Goal: Information Seeking & Learning: Learn about a topic

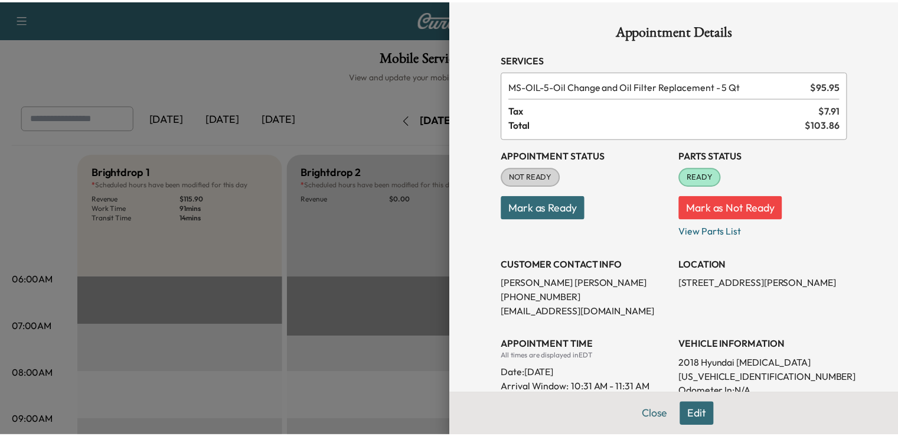
scroll to position [253, 0]
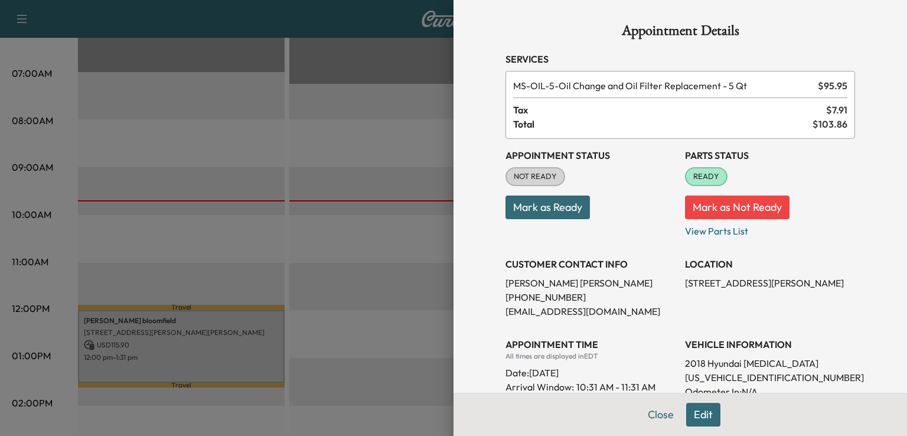
click at [255, 246] on div at bounding box center [453, 218] width 907 height 436
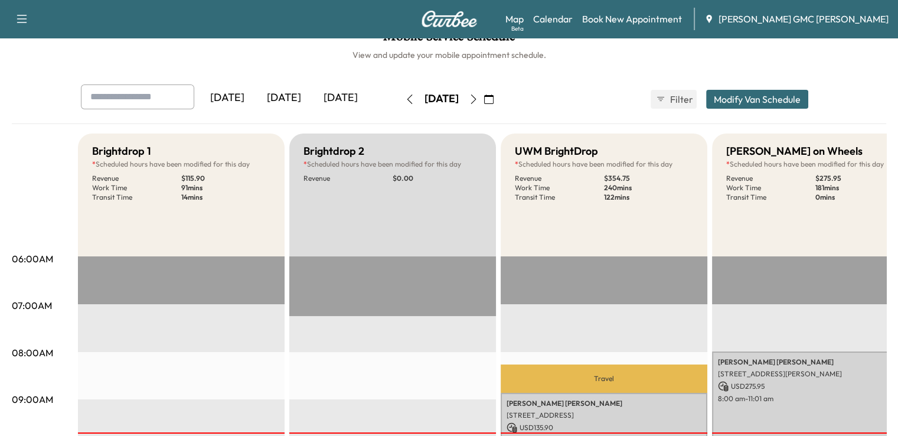
scroll to position [11, 0]
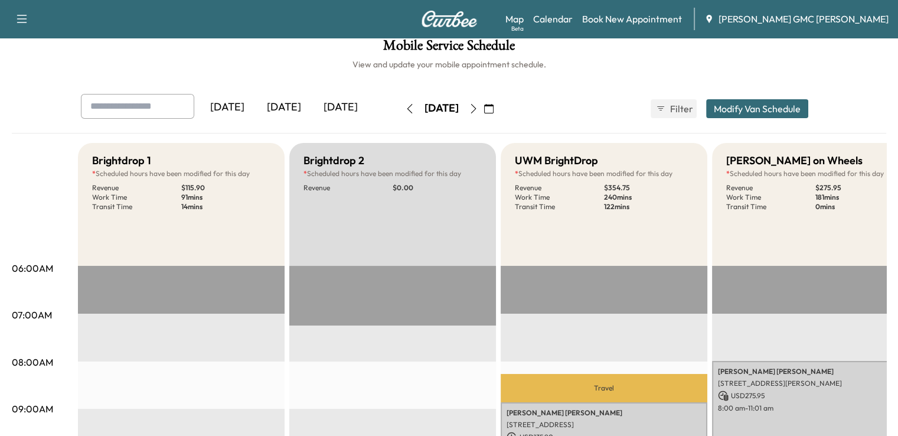
click at [312, 110] on div "[DATE]" at bounding box center [340, 107] width 57 height 27
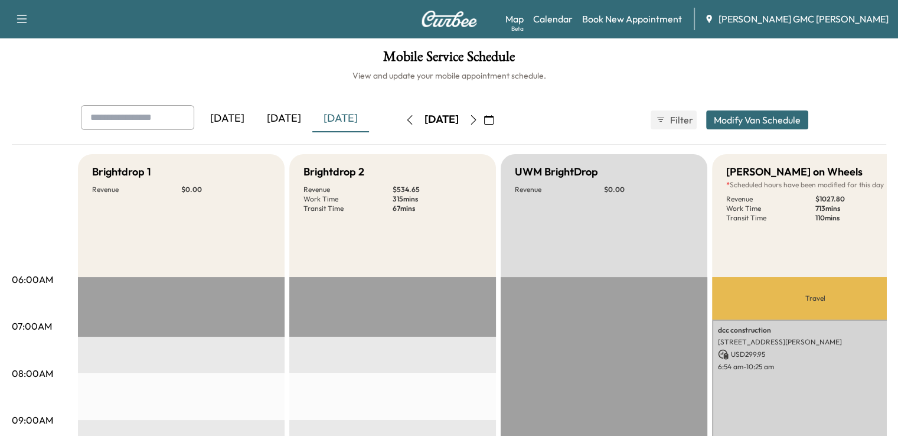
click at [478, 121] on icon "button" at bounding box center [473, 119] width 9 height 9
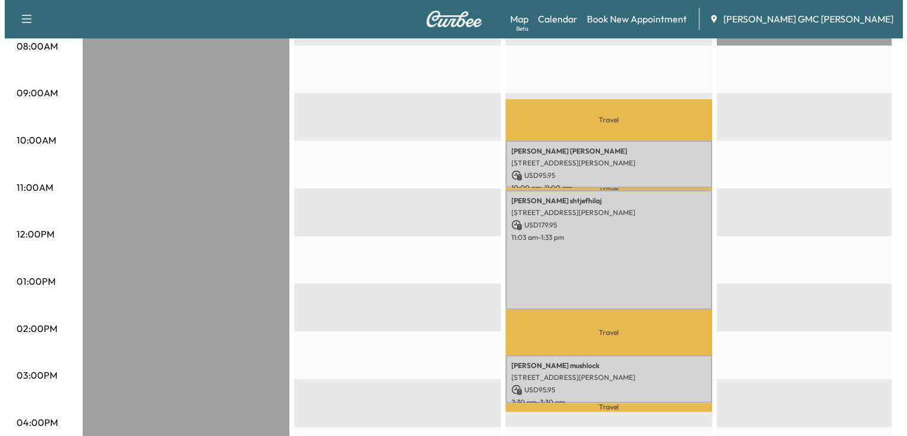
scroll to position [326, 0]
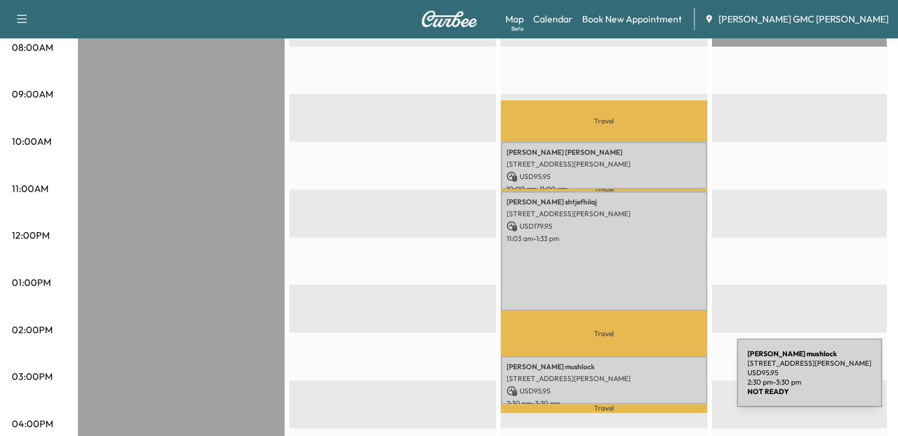
click at [649, 386] on p "USD 95.95" at bounding box center [604, 391] width 195 height 11
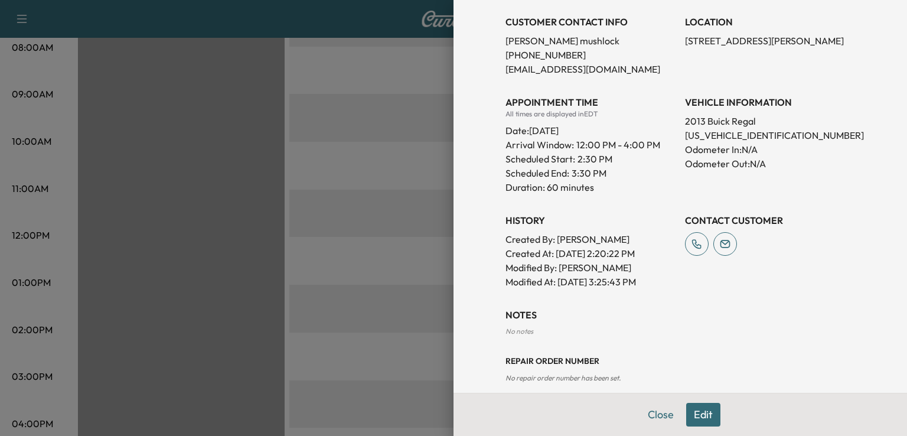
scroll to position [256, 0]
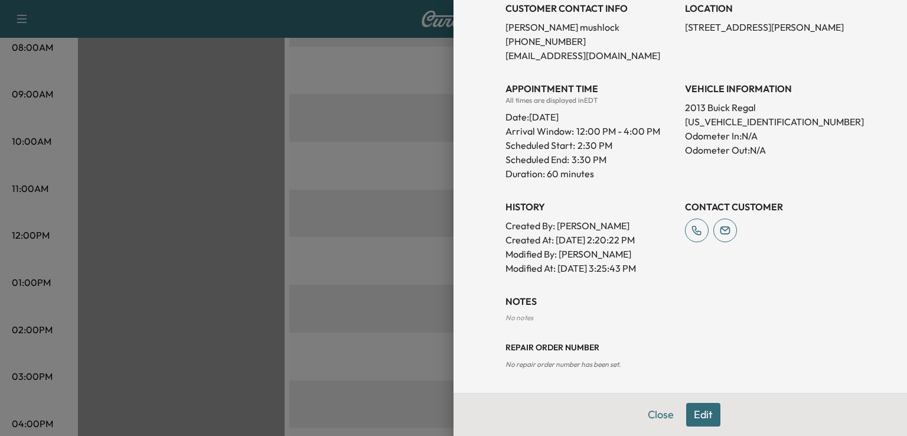
click at [428, 357] on div at bounding box center [453, 218] width 907 height 436
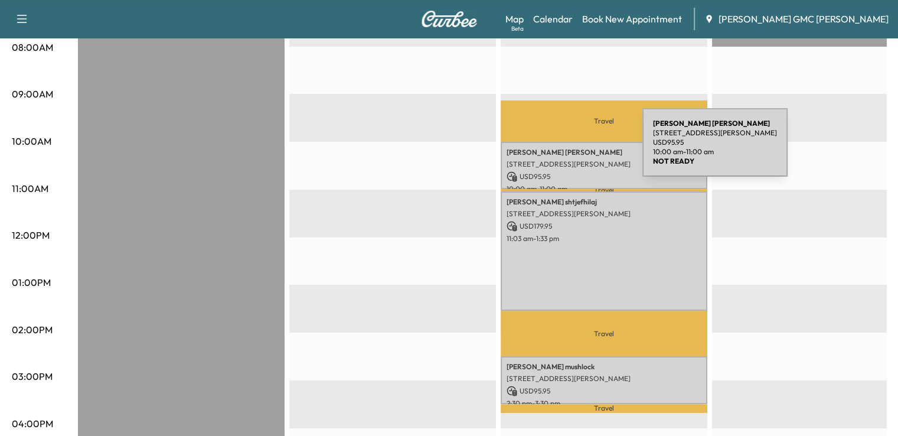
click at [554, 149] on p "[PERSON_NAME]" at bounding box center [604, 152] width 195 height 9
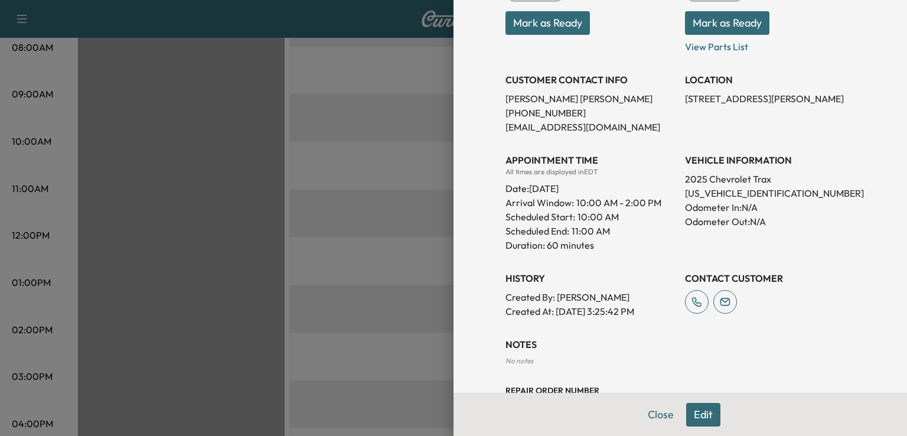
scroll to position [227, 0]
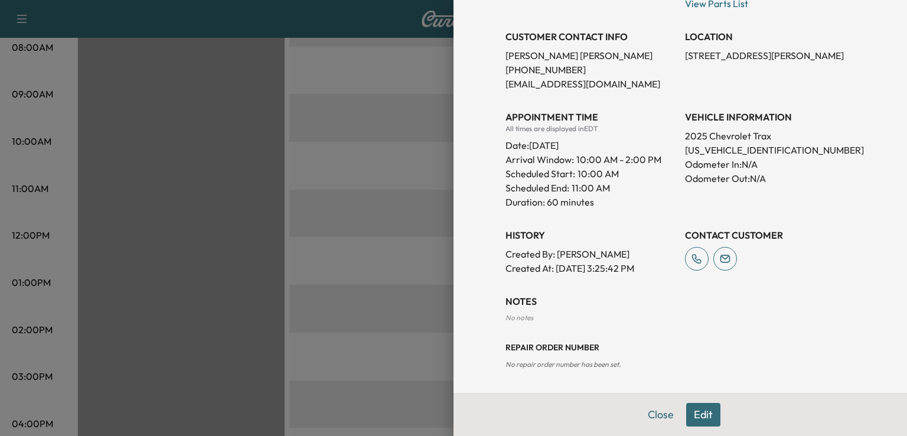
click at [434, 305] on div at bounding box center [453, 218] width 907 height 436
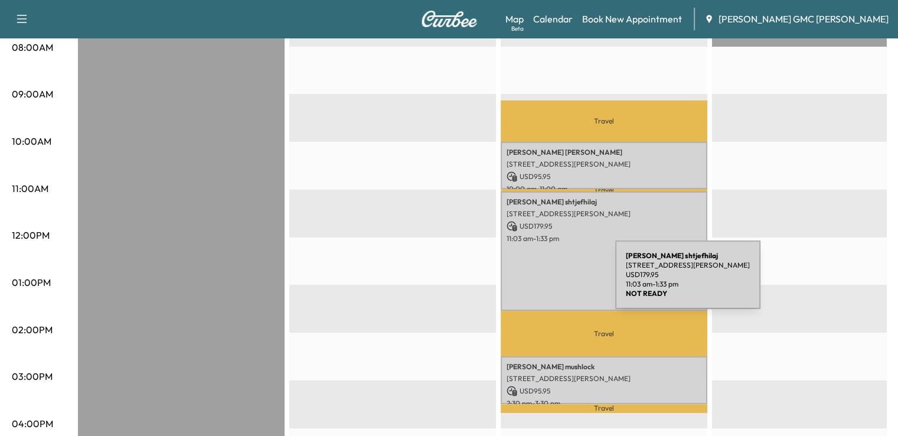
click at [527, 282] on div "[PERSON_NAME] [STREET_ADDRESS][PERSON_NAME] USD 179.95 11:03 am - 1:33 pm" at bounding box center [604, 250] width 207 height 119
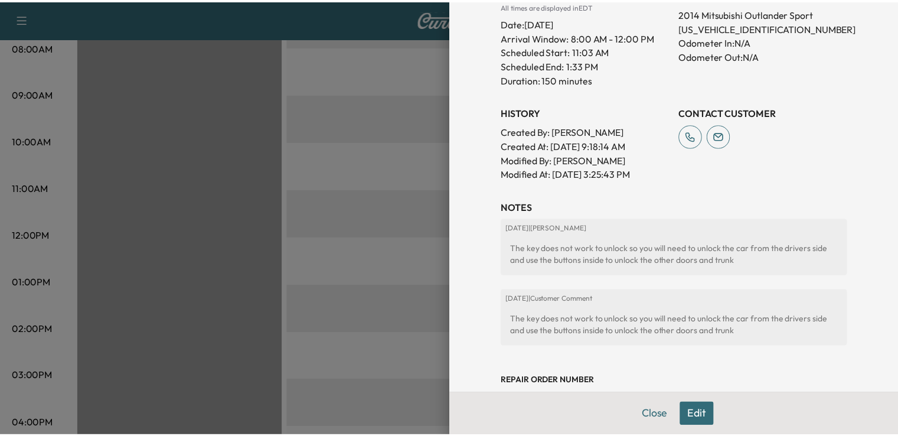
scroll to position [383, 0]
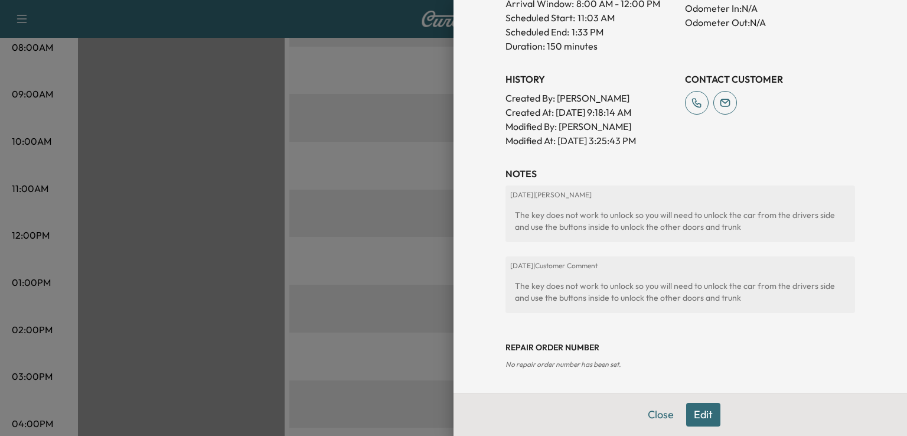
click at [412, 266] on div at bounding box center [453, 218] width 907 height 436
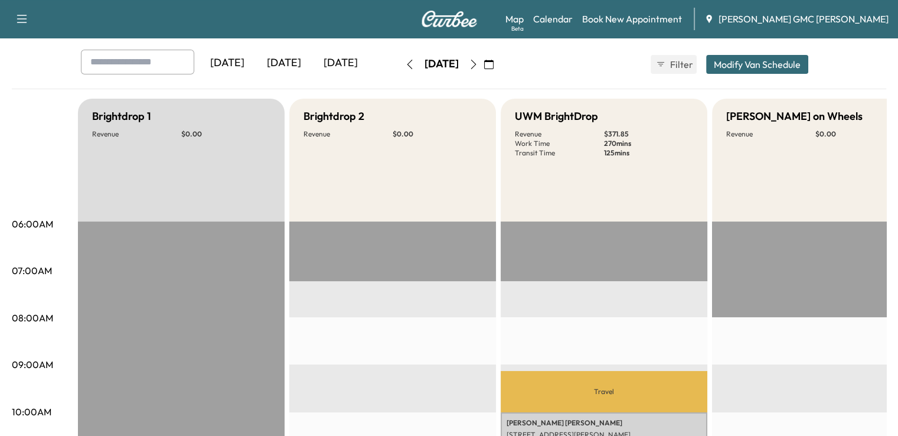
scroll to position [21, 0]
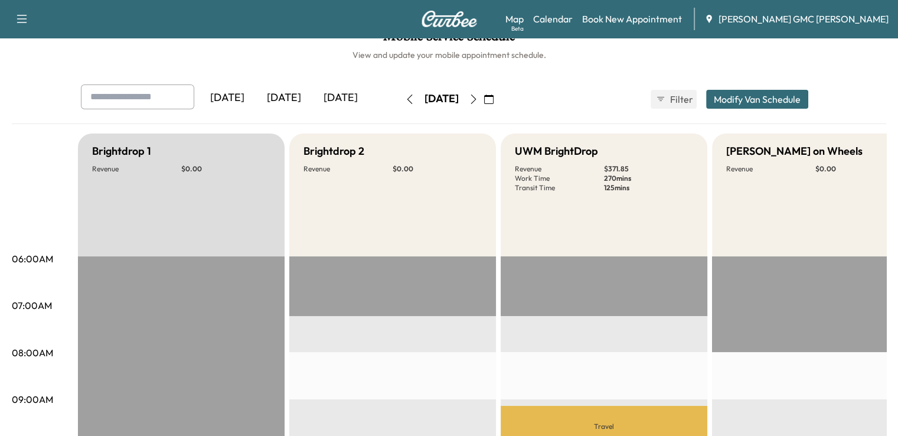
click at [400, 100] on button "button" at bounding box center [410, 99] width 20 height 19
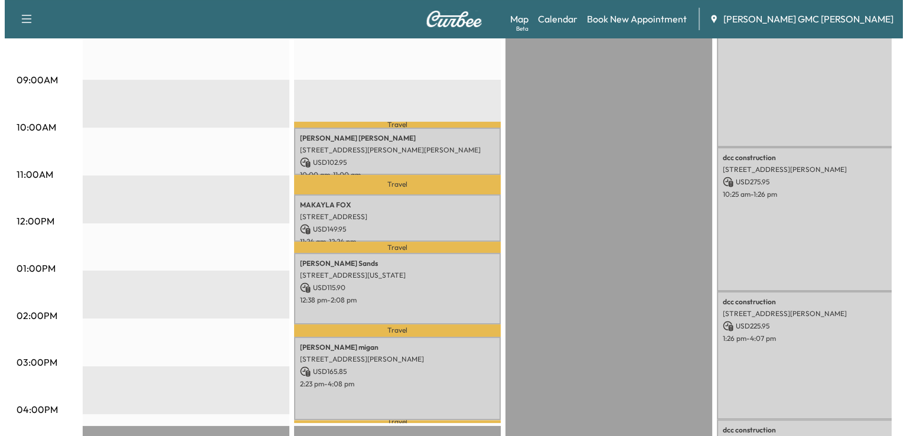
scroll to position [339, 0]
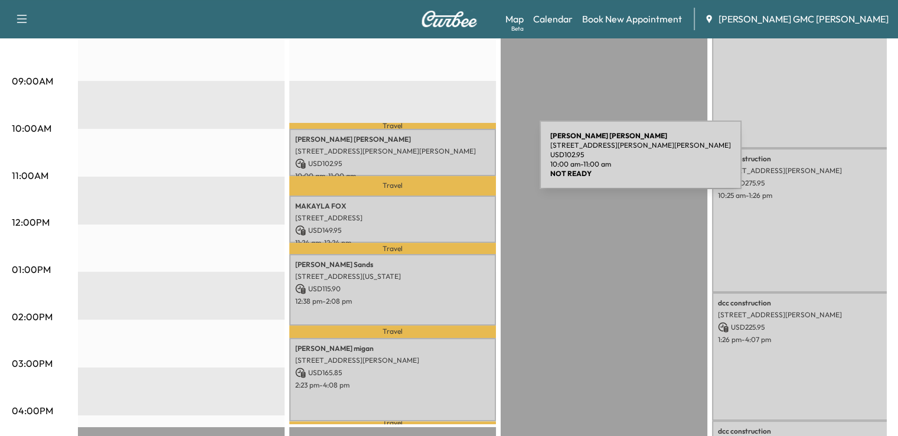
click at [451, 162] on p "USD 102.95" at bounding box center [392, 163] width 195 height 11
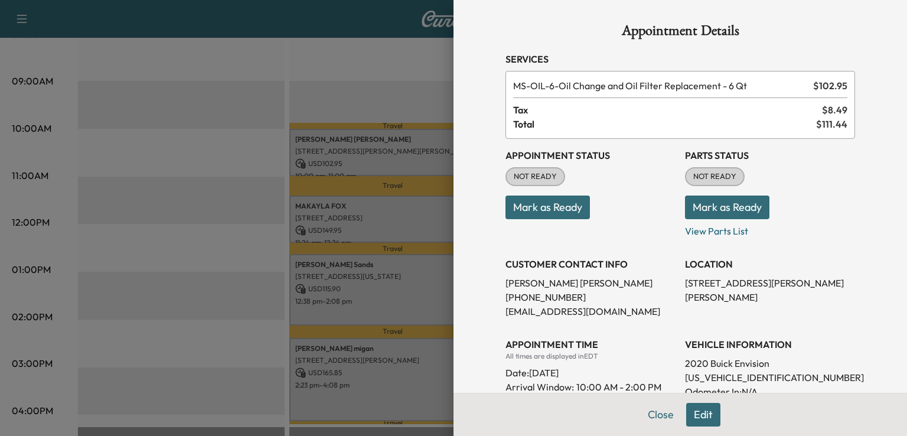
click at [272, 175] on div at bounding box center [453, 218] width 907 height 436
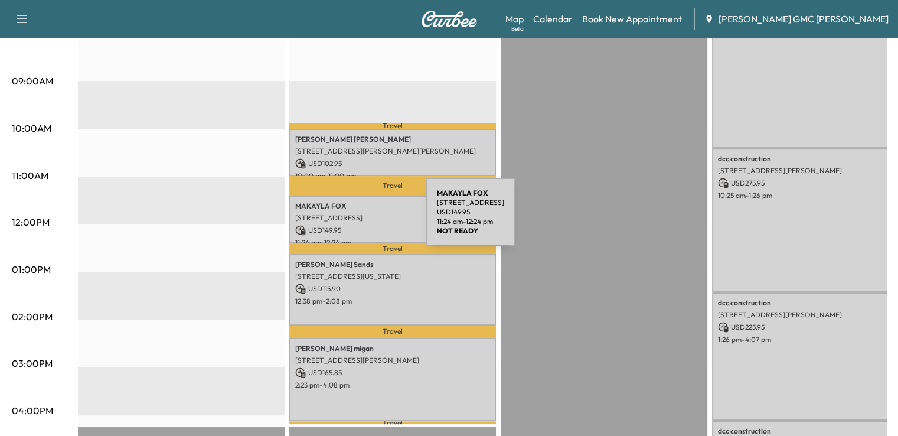
click at [338, 219] on div "[PERSON_NAME] [STREET_ADDRESS] USD 149.95 11:24 am - 12:24 pm" at bounding box center [392, 220] width 207 height 48
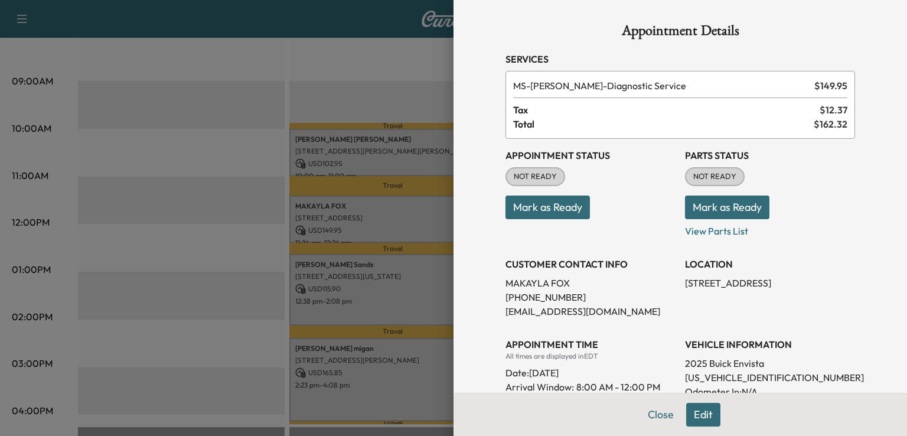
click at [197, 206] on div at bounding box center [453, 218] width 907 height 436
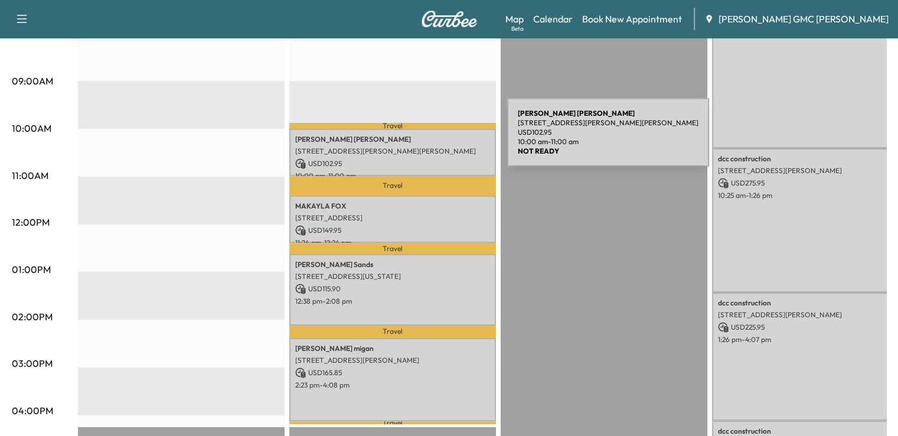
click at [419, 139] on p "[PERSON_NAME]" at bounding box center [392, 139] width 195 height 9
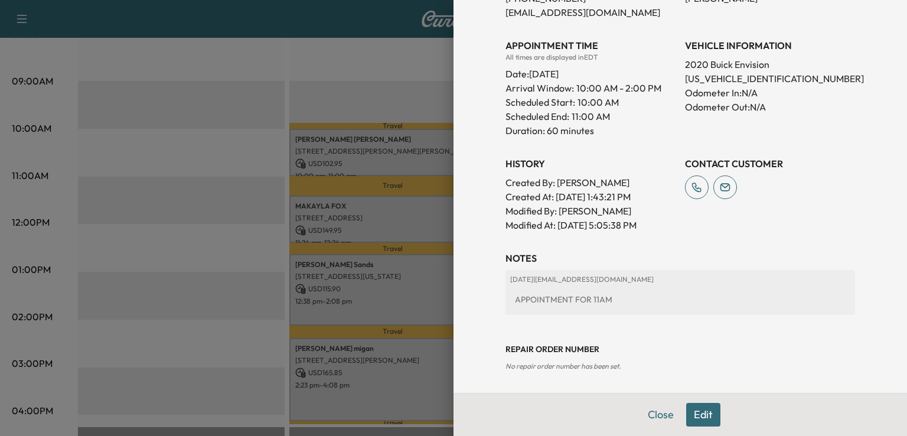
scroll to position [301, 0]
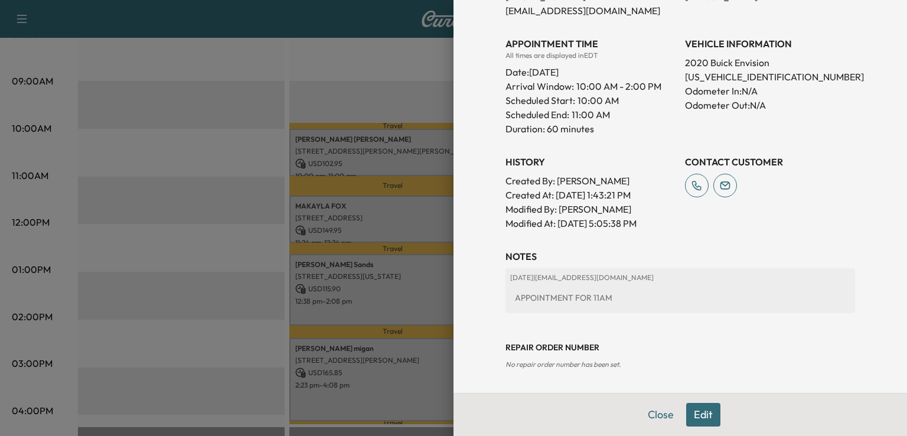
click at [202, 262] on div at bounding box center [453, 218] width 907 height 436
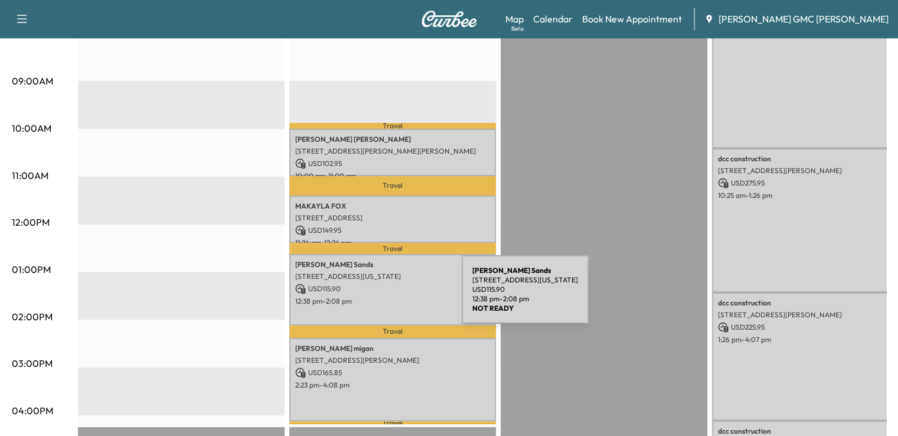
click at [373, 297] on p "12:38 pm - 2:08 pm" at bounding box center [392, 301] width 195 height 9
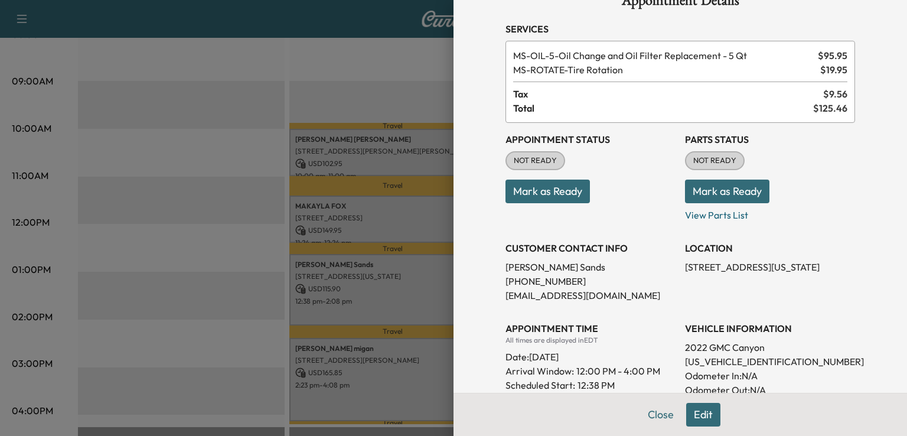
scroll to position [26, 0]
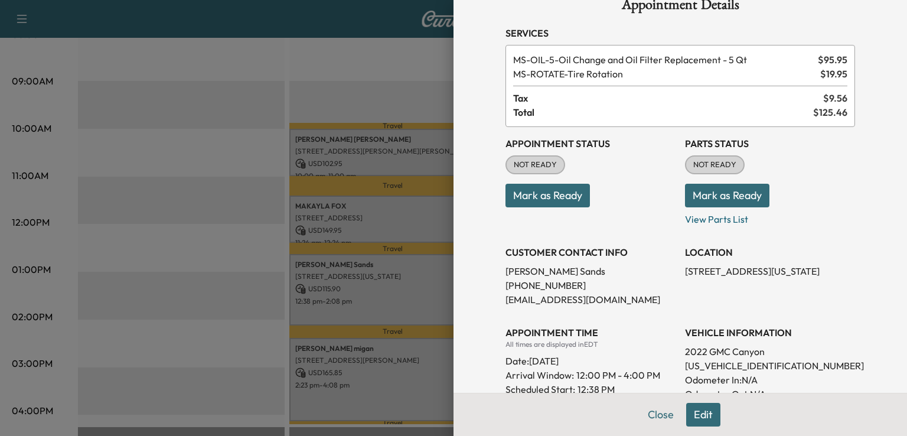
click at [324, 237] on div at bounding box center [453, 218] width 907 height 436
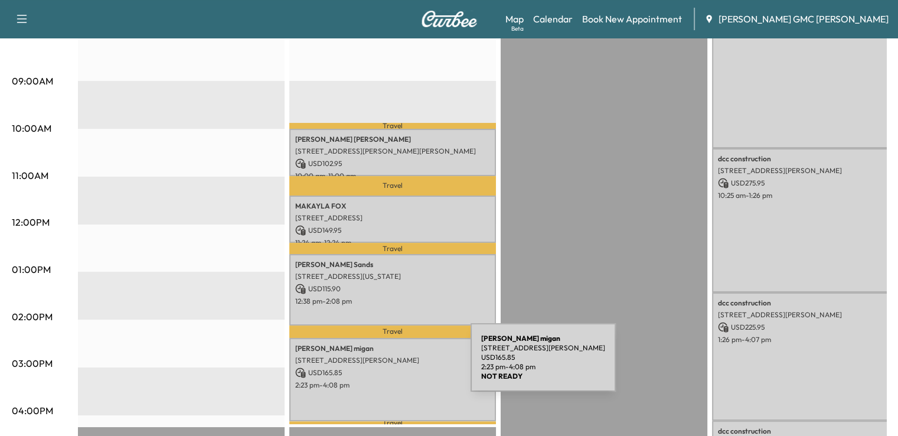
click at [382, 367] on p "USD 165.85" at bounding box center [392, 372] width 195 height 11
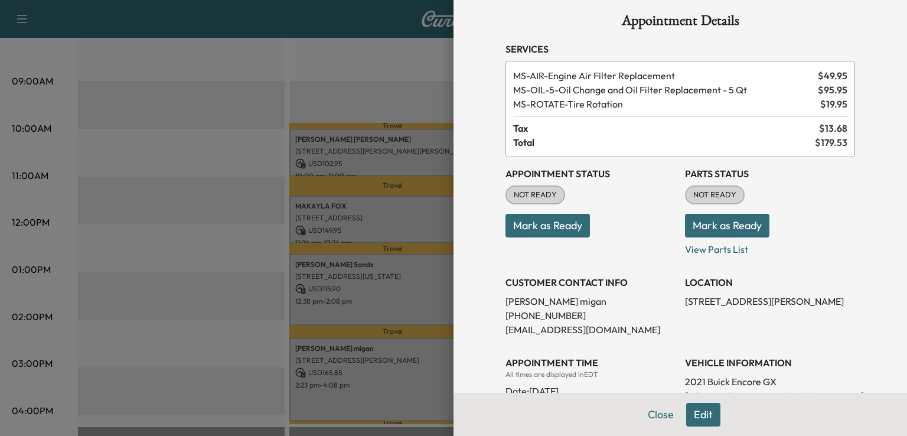
scroll to position [6, 0]
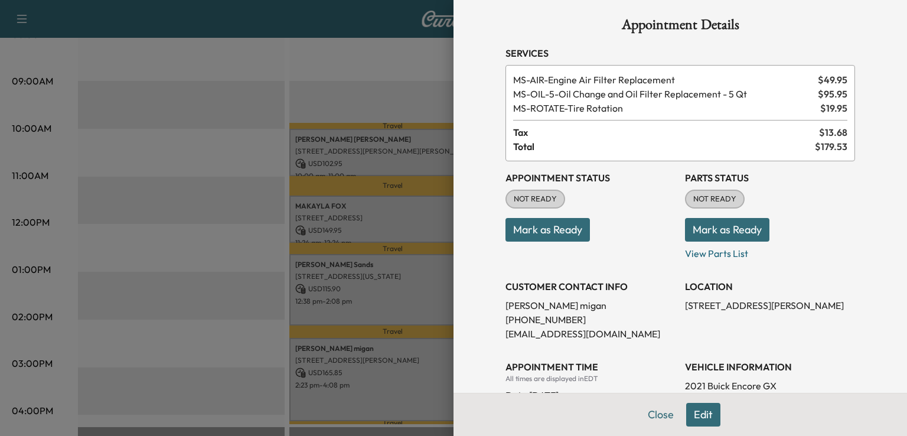
click at [232, 286] on div at bounding box center [453, 218] width 907 height 436
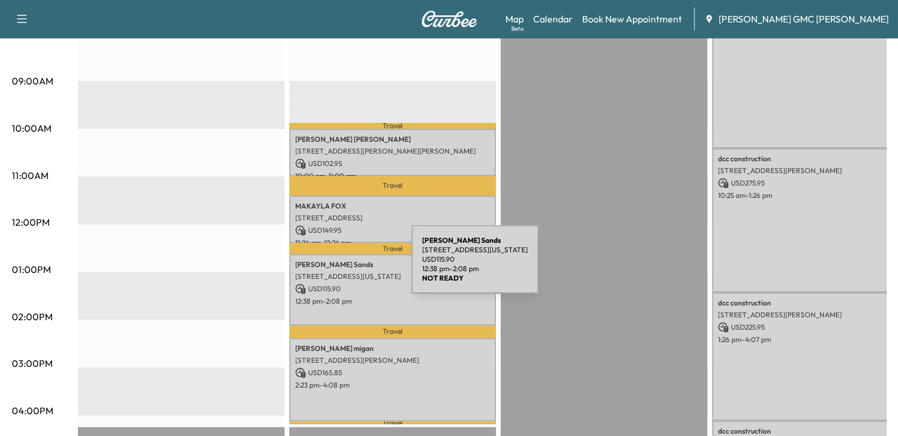
click at [323, 266] on div "[PERSON_NAME] [STREET_ADDRESS][US_STATE] USD 115.90 12:38 pm - 2:08 pm" at bounding box center [392, 289] width 207 height 71
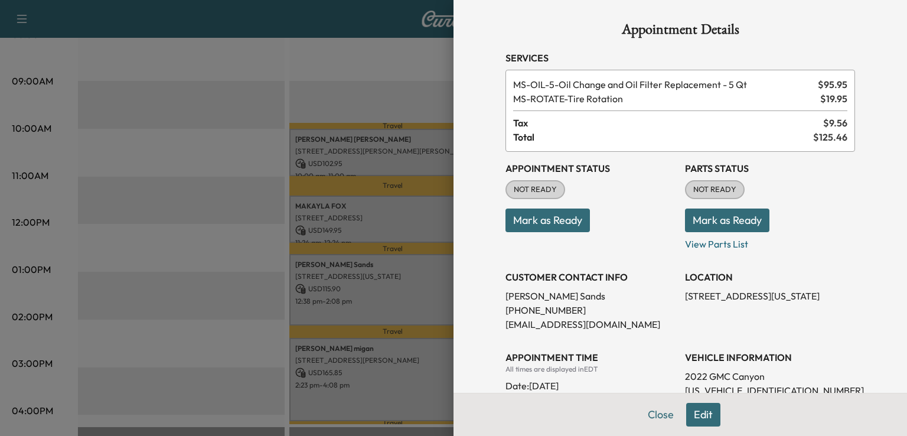
scroll to position [0, 0]
click at [258, 289] on div at bounding box center [453, 218] width 907 height 436
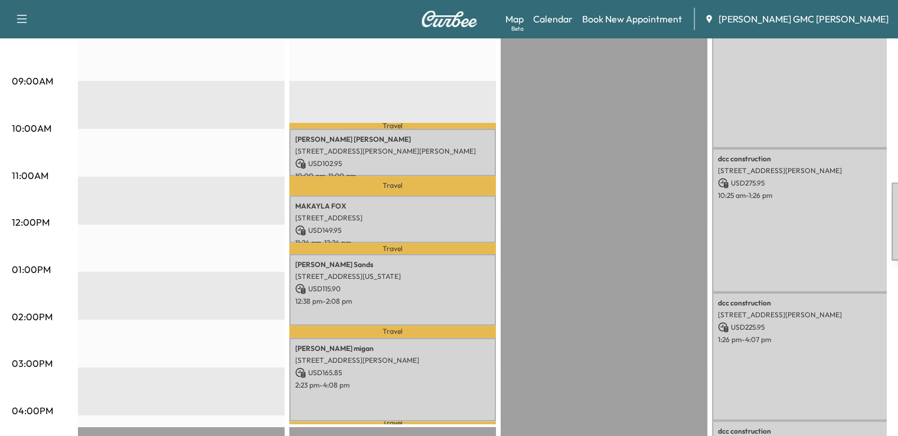
click at [803, 224] on div "dcc construction [STREET_ADDRESS][PERSON_NAME] USD 275.95 10:25 am - 1:26 pm" at bounding box center [815, 220] width 207 height 144
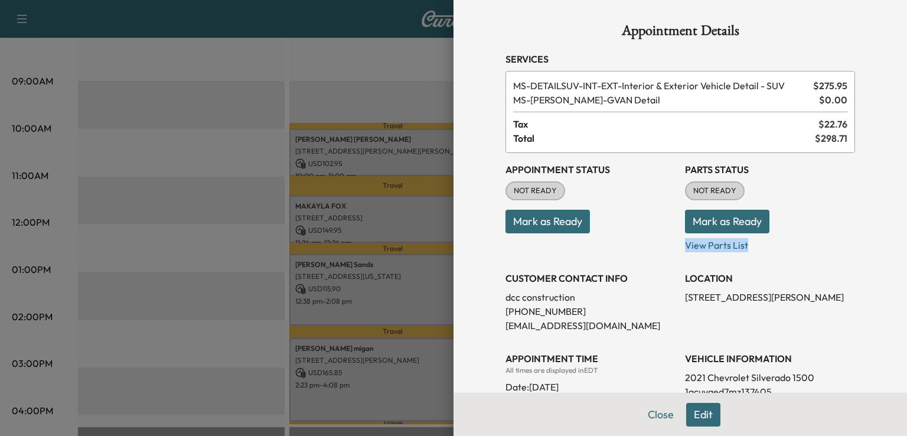
drag, startPoint x: 895, startPoint y: 230, endPoint x: 899, endPoint y: 242, distance: 12.9
click at [899, 242] on div "Appointment Details Services MS-DETAILSUV-INT-EXT - Interior & Exterior Vehicle…" at bounding box center [681, 218] width 454 height 436
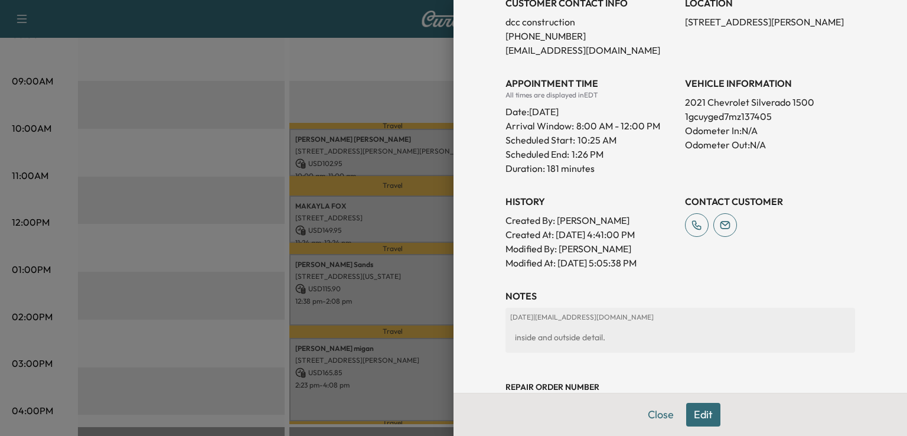
scroll to position [285, 0]
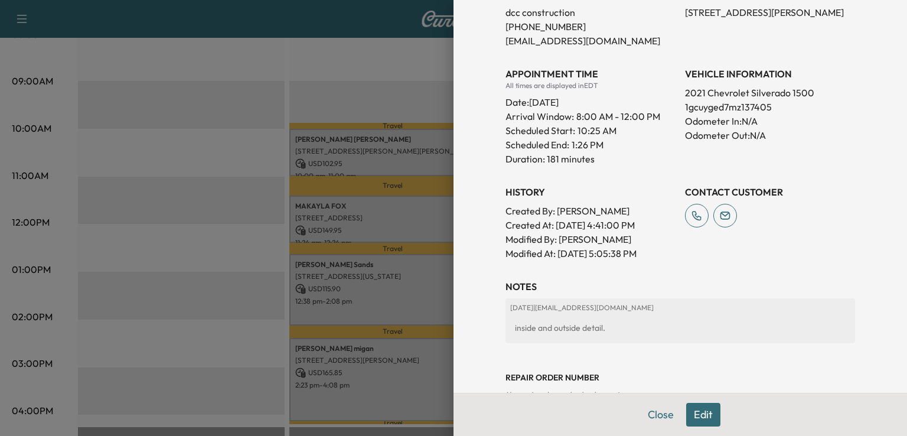
click at [306, 305] on div at bounding box center [453, 218] width 907 height 436
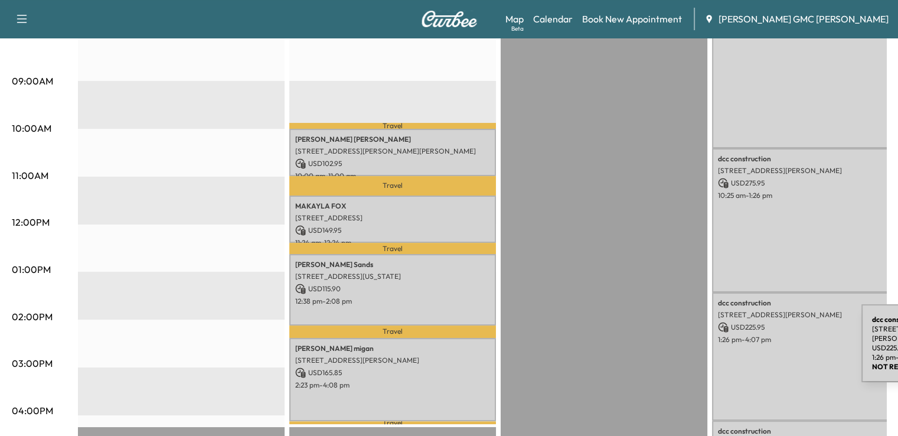
click at [773, 346] on div "dcc construction [STREET_ADDRESS][PERSON_NAME] USD 225.95 1:26 pm - 4:07 pm" at bounding box center [815, 356] width 207 height 128
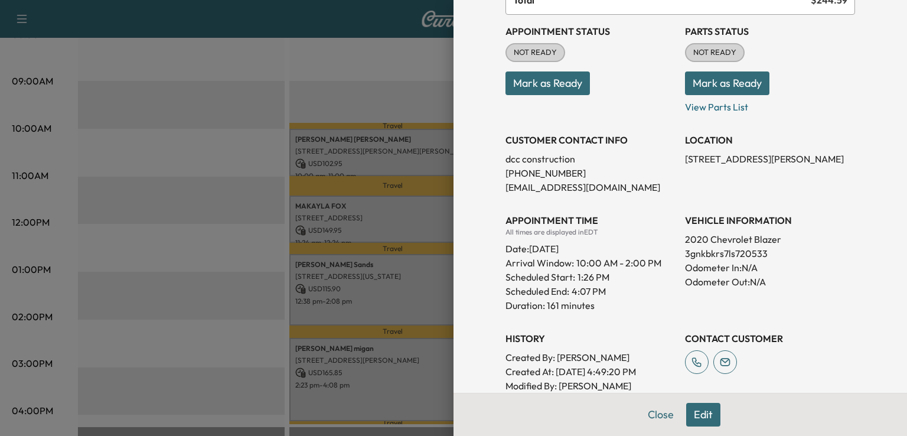
scroll to position [139, 0]
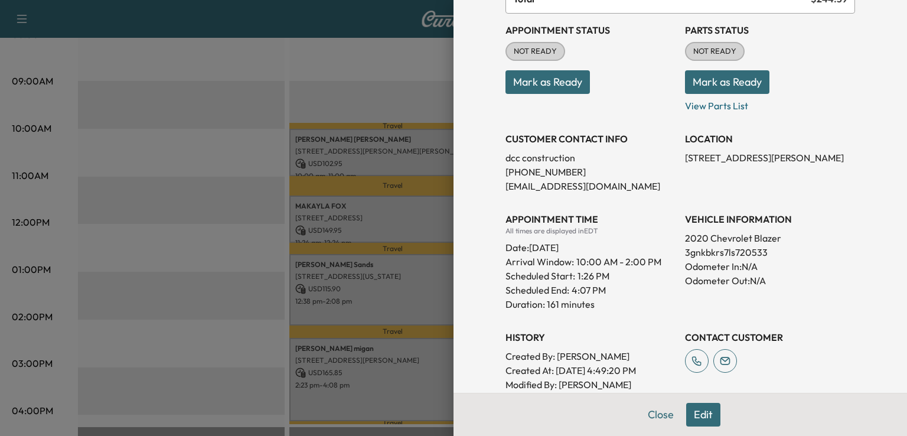
click at [299, 329] on div at bounding box center [453, 218] width 907 height 436
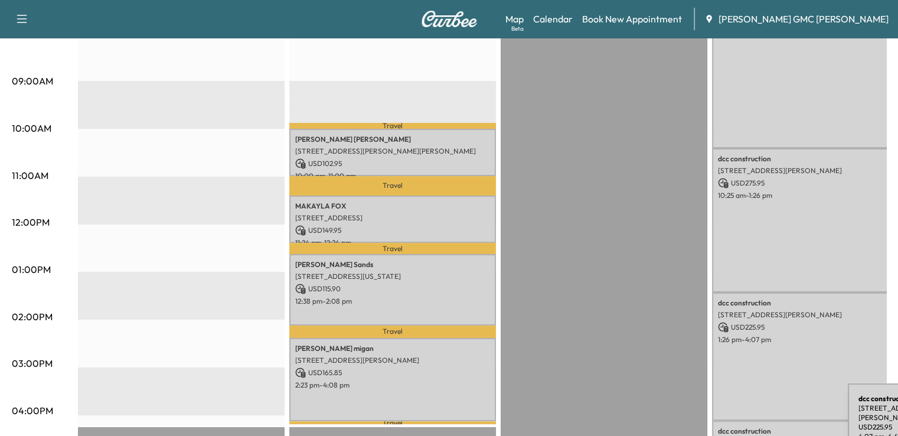
click at [760, 426] on p "dcc construction" at bounding box center [815, 430] width 195 height 9
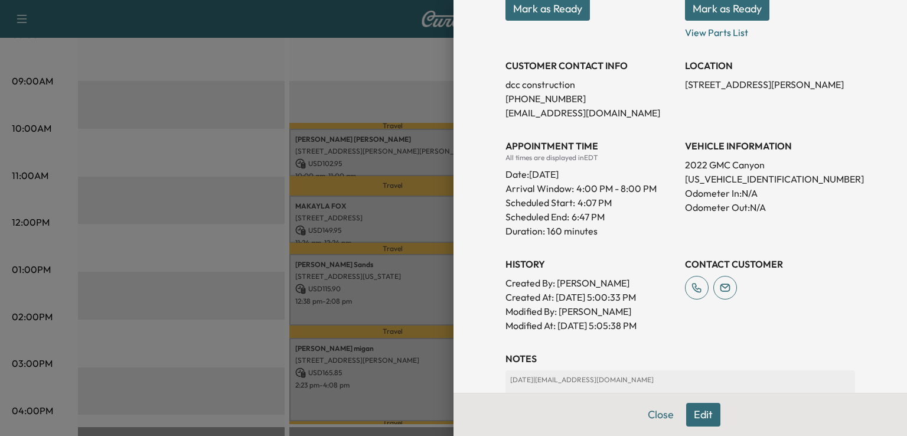
scroll to position [201, 0]
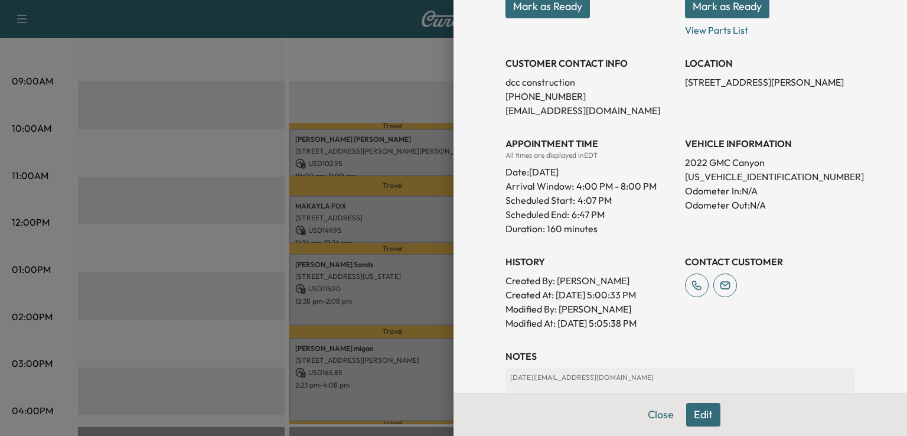
click at [345, 236] on div at bounding box center [453, 218] width 907 height 436
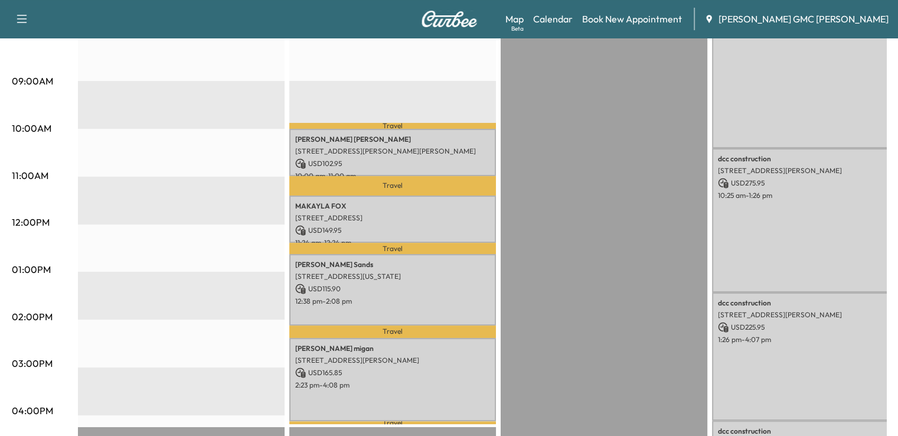
click at [844, 135] on div "dcc construction [STREET_ADDRESS][PERSON_NAME] USD 299.95 6:54 am - 10:25 am" at bounding box center [815, 65] width 207 height 168
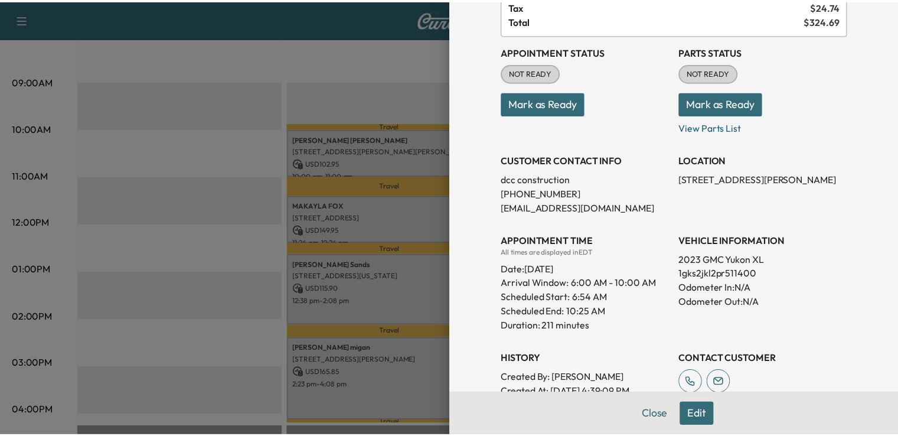
scroll to position [119, 0]
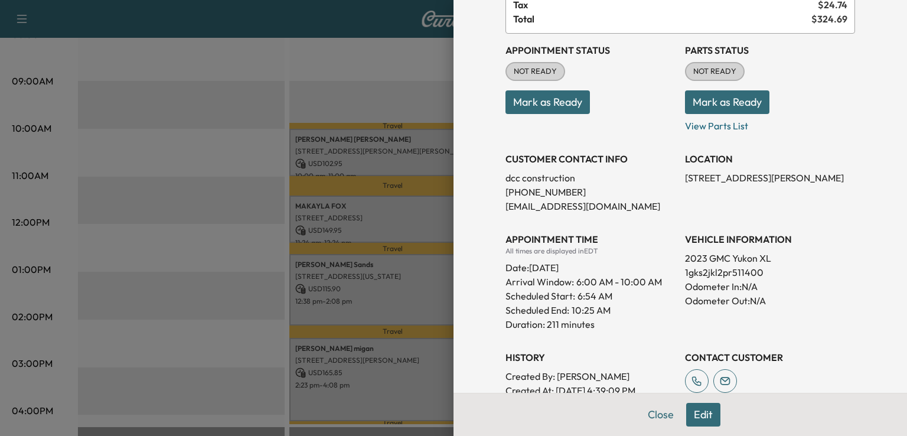
click at [295, 210] on div at bounding box center [453, 218] width 907 height 436
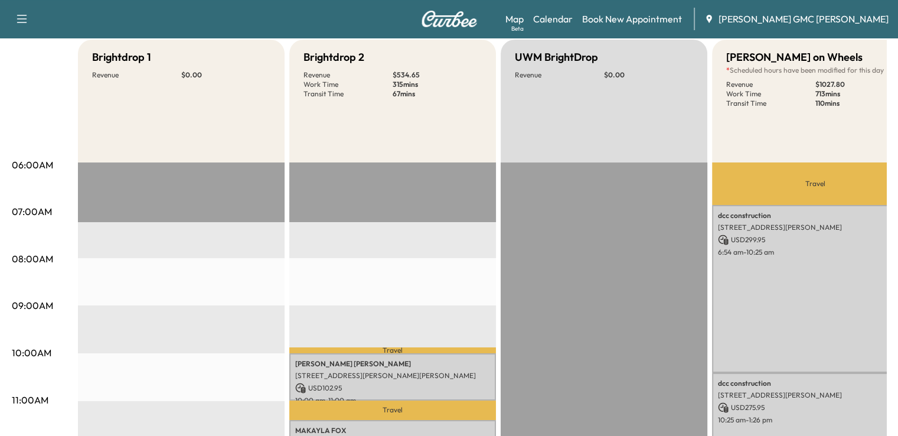
scroll to position [100, 0]
